Goal: Transaction & Acquisition: Download file/media

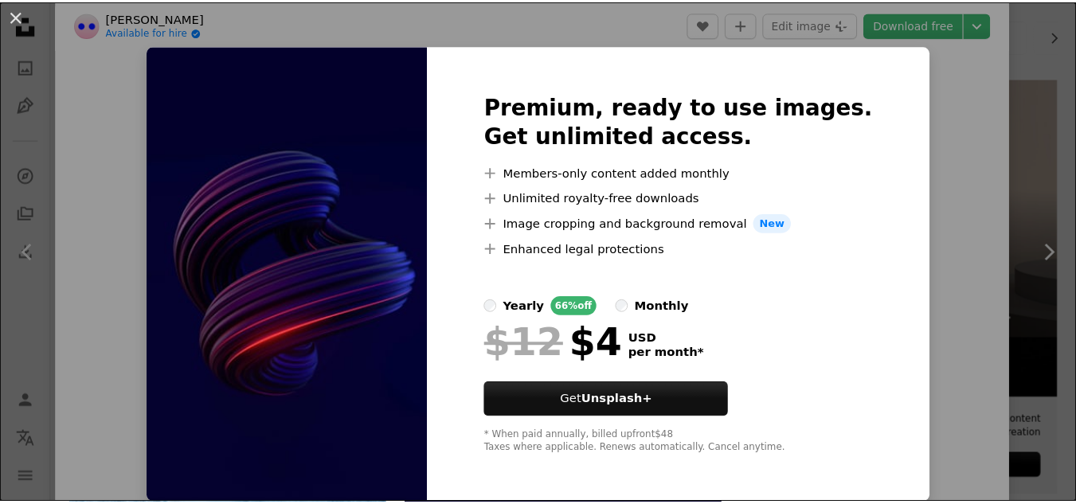
scroll to position [7, 0]
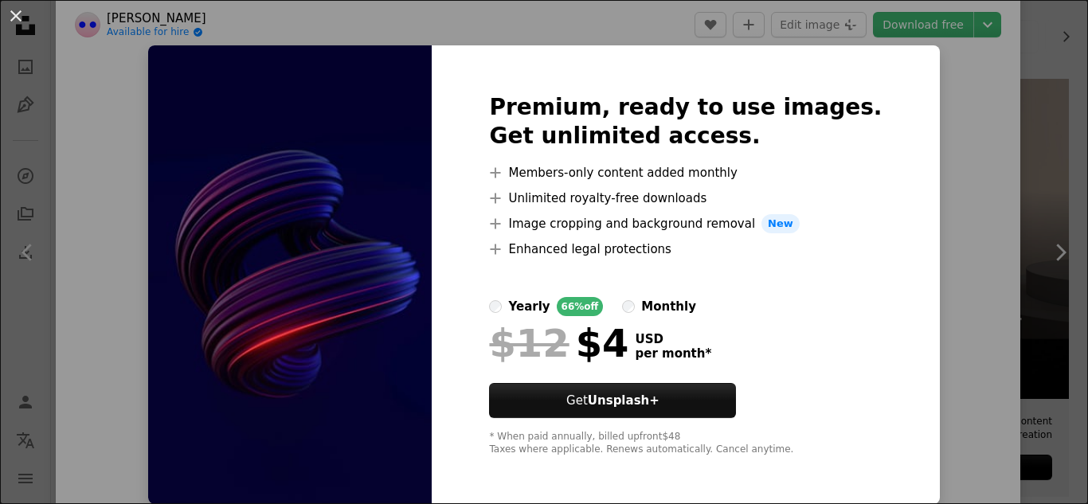
click at [9, 10] on button "An X shape" at bounding box center [15, 15] width 19 height 19
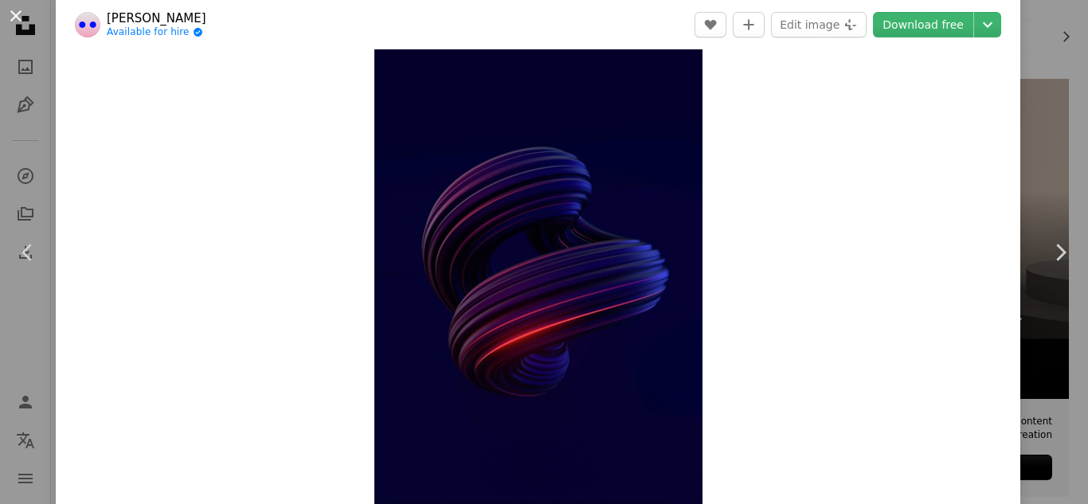
click at [6, 9] on button "An X shape" at bounding box center [15, 15] width 19 height 19
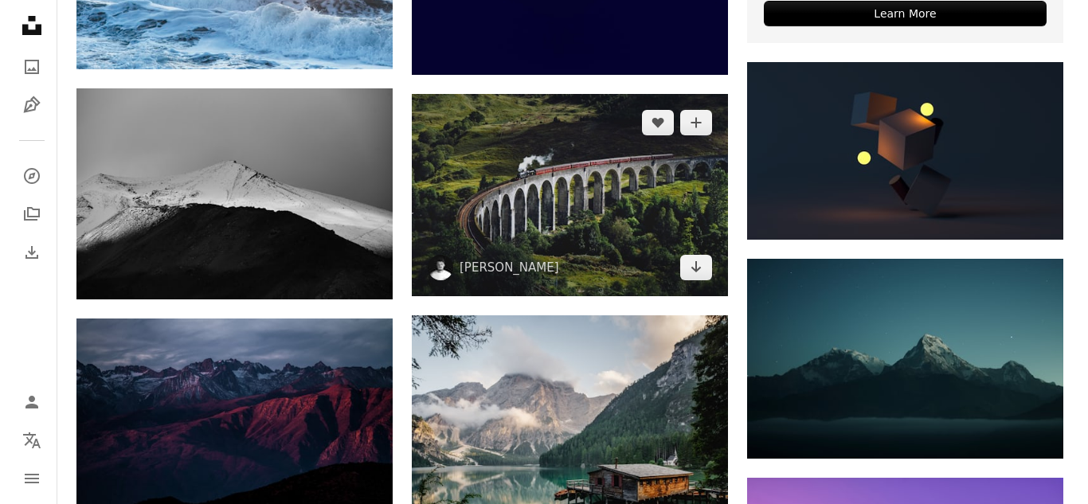
scroll to position [796, 0]
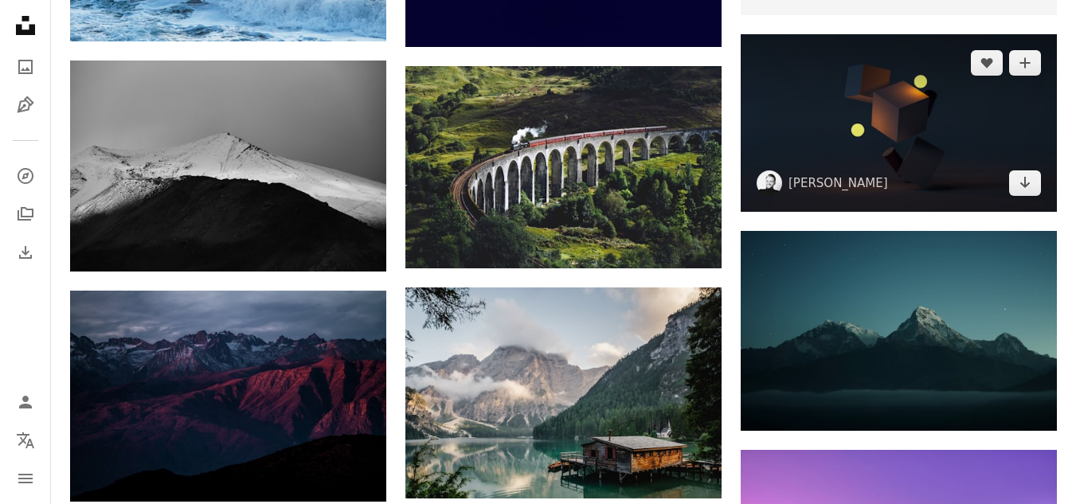
click at [871, 109] on img at bounding box center [898, 123] width 316 height 178
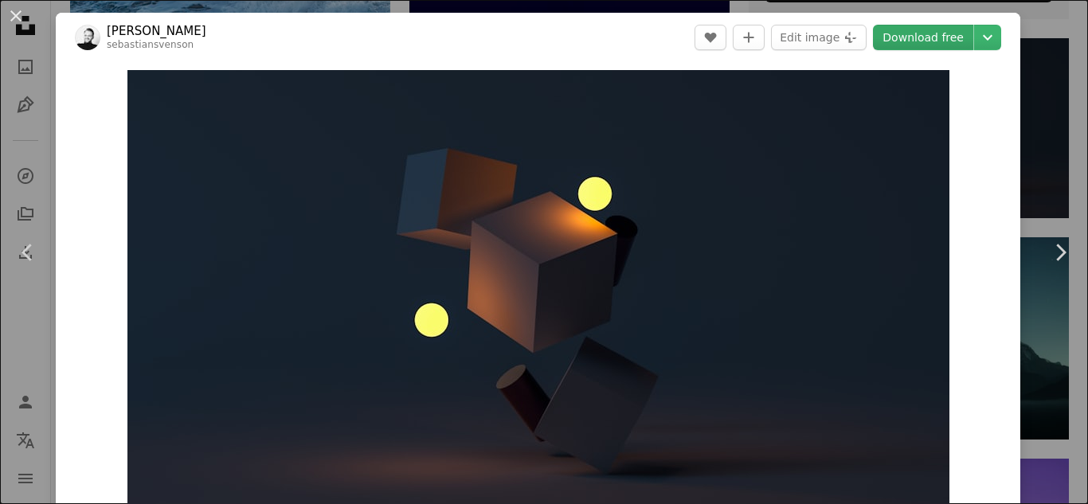
click at [914, 37] on link "Download free" at bounding box center [923, 37] width 100 height 25
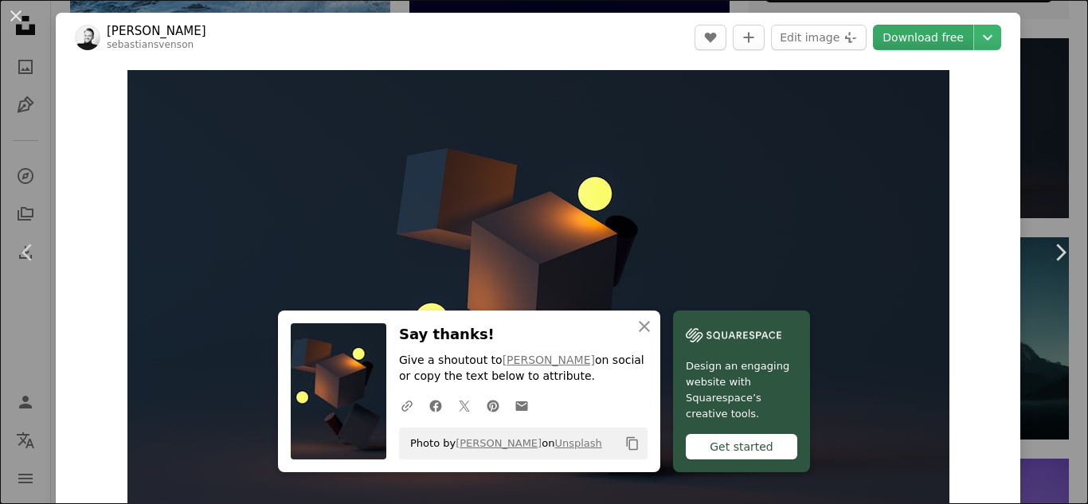
click at [914, 37] on link "Download free" at bounding box center [923, 37] width 100 height 25
click at [733, 451] on div "Get started" at bounding box center [741, 446] width 111 height 25
